Goal: Obtain resource: Obtain resource

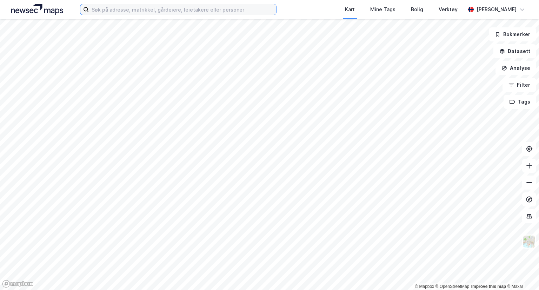
click at [172, 10] on input at bounding box center [182, 9] width 187 height 11
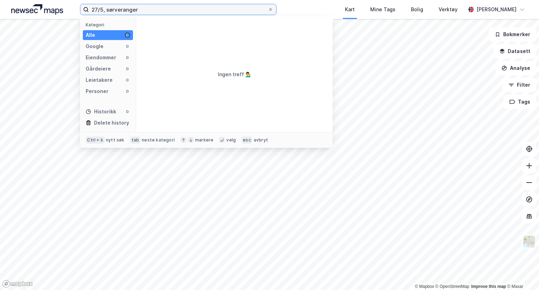
click at [146, 10] on input "27/5, sørveranger" at bounding box center [178, 9] width 179 height 11
click at [118, 12] on input "[DATE], sør" at bounding box center [178, 9] width 179 height 11
click at [111, 10] on input "[DATE], sør" at bounding box center [178, 9] width 179 height 11
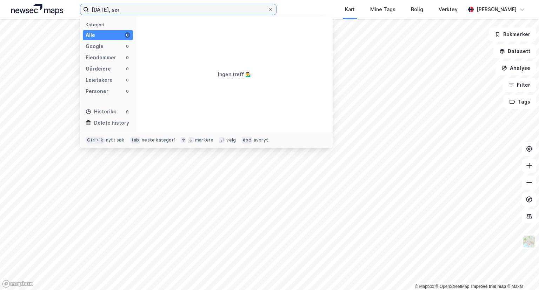
drag, startPoint x: 111, startPoint y: 10, endPoint x: 73, endPoint y: 9, distance: 37.9
click at [73, 9] on div "[DATE], sør Kategori Alle 0 Google 0 Eiendommer 0 Gårdeiere 0 Leietakere 0 Pers…" at bounding box center [269, 9] width 539 height 19
click at [129, 13] on input "[DATE], sør" at bounding box center [178, 9] width 179 height 11
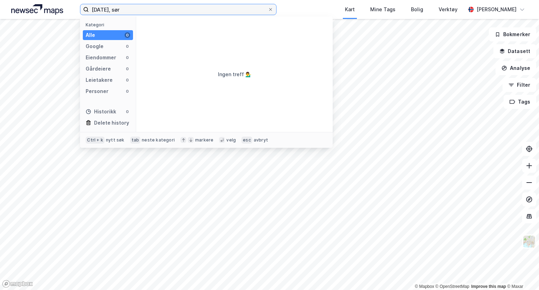
click at [129, 13] on input "[DATE], sør" at bounding box center [178, 9] width 179 height 11
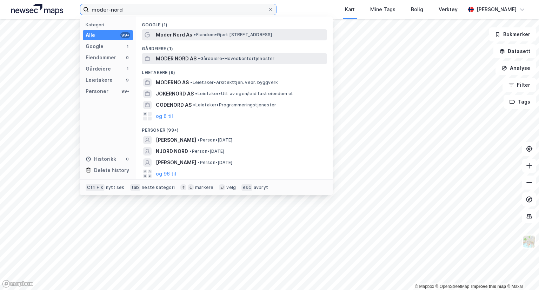
type input "moder-nord"
click at [174, 60] on span "MODER NORD AS" at bounding box center [176, 58] width 41 height 8
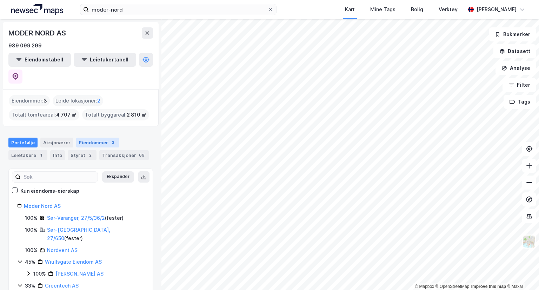
click at [95, 137] on div "Eiendommer 3" at bounding box center [97, 142] width 43 height 10
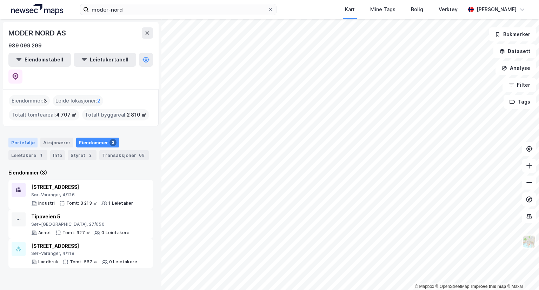
click at [27, 137] on div "Portefølje" at bounding box center [22, 142] width 29 height 10
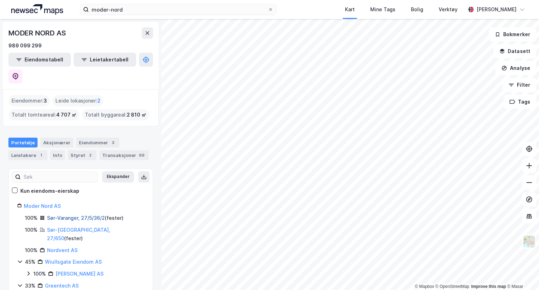
click at [96, 215] on link "Sør-Varanger, 27/5/36/2" at bounding box center [76, 218] width 58 height 6
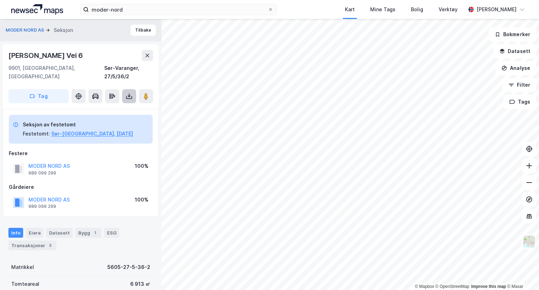
click at [128, 91] on button at bounding box center [129, 96] width 14 height 14
click at [121, 105] on div "Last ned grunnbok" at bounding box center [98, 110] width 75 height 11
click at [143, 69] on div "Sør-Varanger, 27/5/36/2" at bounding box center [128, 72] width 49 height 17
click at [95, 129] on button "Sør-[GEOGRAPHIC_DATA], [DATE]" at bounding box center [92, 133] width 82 height 8
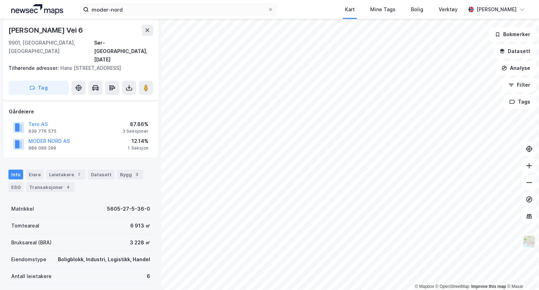
scroll to position [111, 0]
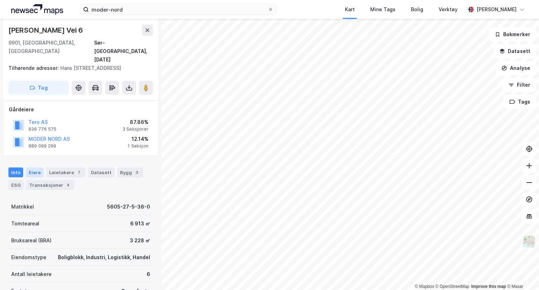
click at [34, 167] on div "Eiere" at bounding box center [35, 172] width 18 height 10
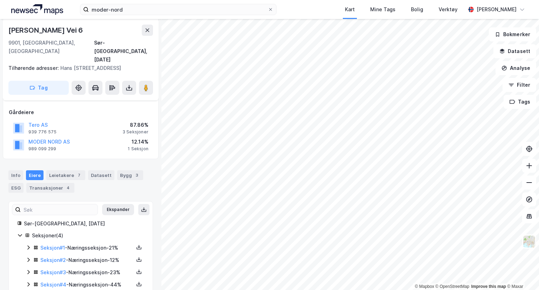
click at [106, 256] on div "Seksjon # 2 - Næringsseksjon - 12%" at bounding box center [86, 260] width 93 height 8
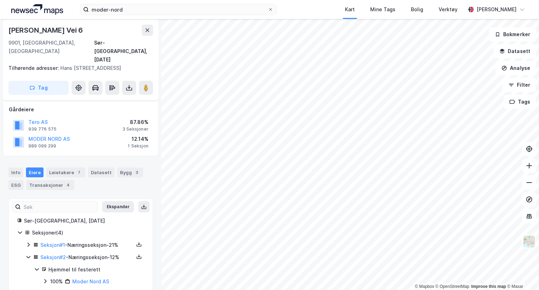
click at [91, 241] on div "Seksjon # 1 - Næringsseksjon - 21%" at bounding box center [86, 245] width 93 height 8
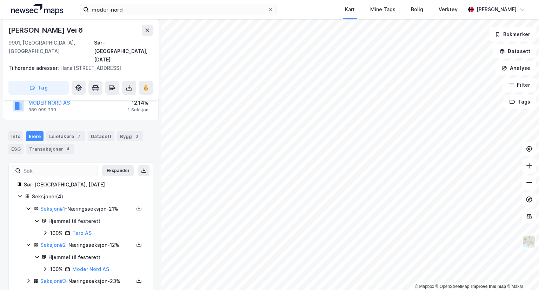
scroll to position [156, 0]
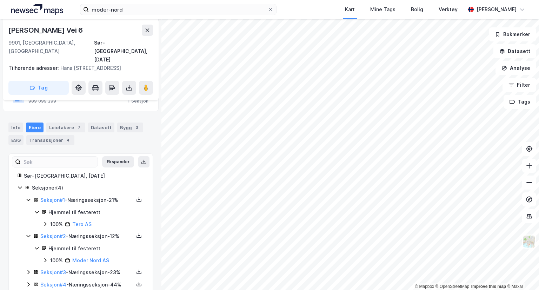
click at [95, 268] on div "Seksjon # 3 - Næringsseksjon - 23%" at bounding box center [86, 272] width 93 height 8
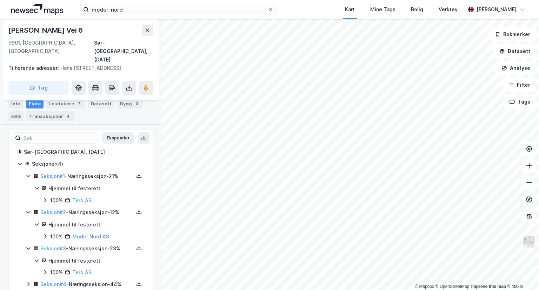
click at [93, 280] on div "Seksjon # 4 - Næringsseksjon - 44%" at bounding box center [86, 284] width 93 height 8
